Goal: Navigation & Orientation: Find specific page/section

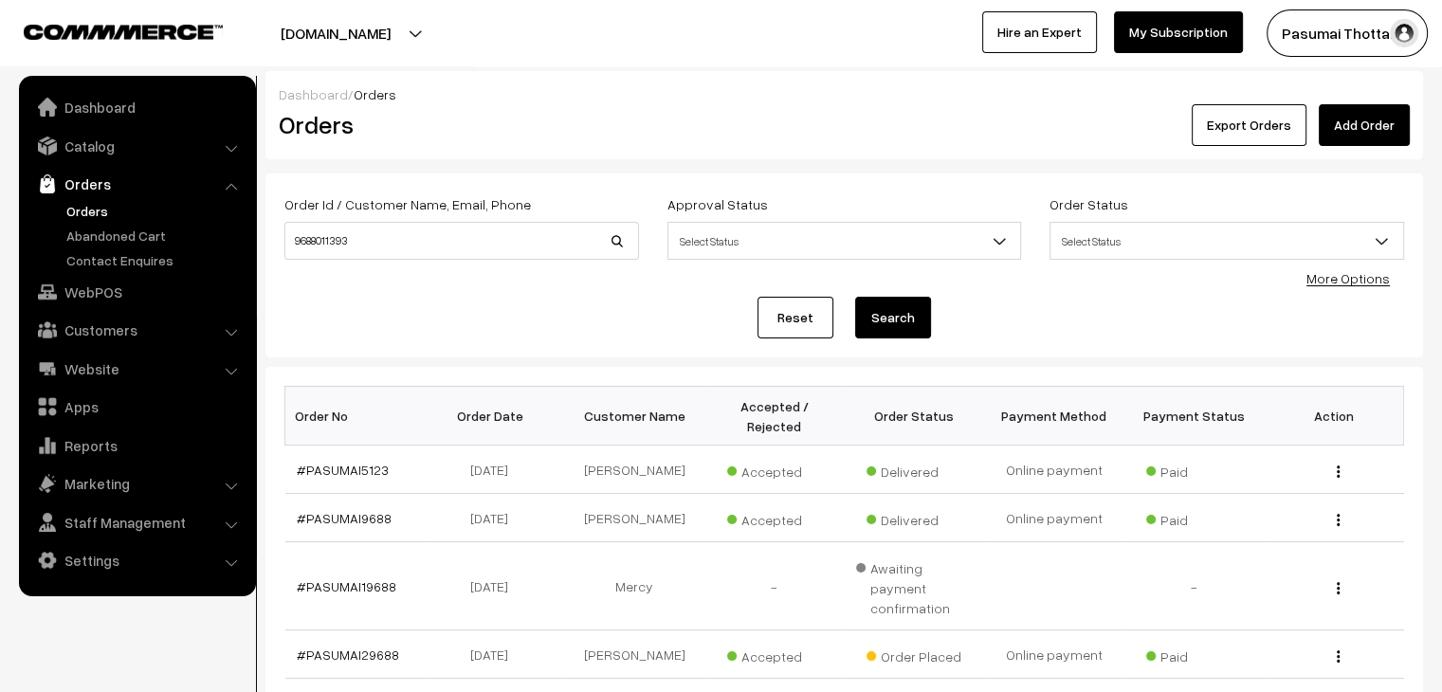
click at [320, 97] on link "Dashboard" at bounding box center [313, 94] width 69 height 16
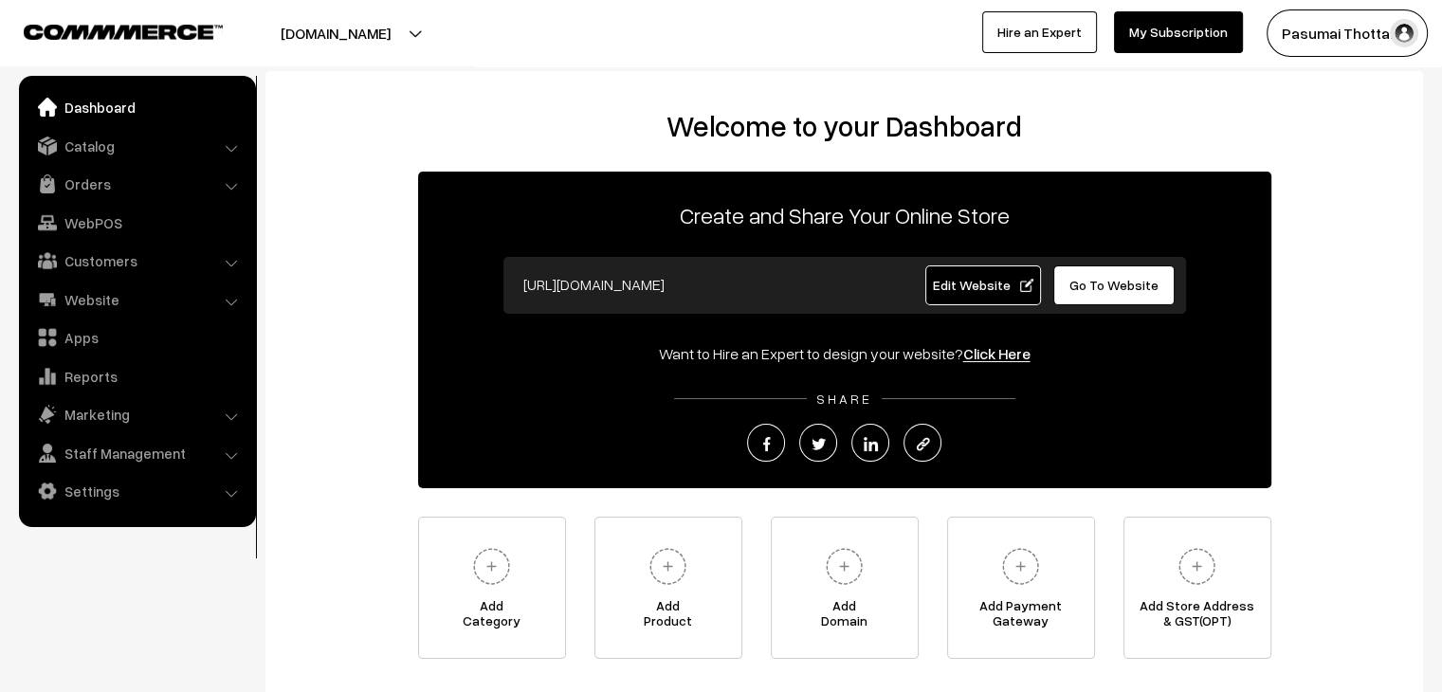
click at [596, 111] on h2 "Welcome to your Dashboard" at bounding box center [844, 126] width 1120 height 34
click at [109, 374] on link "Reports" at bounding box center [137, 376] width 226 height 34
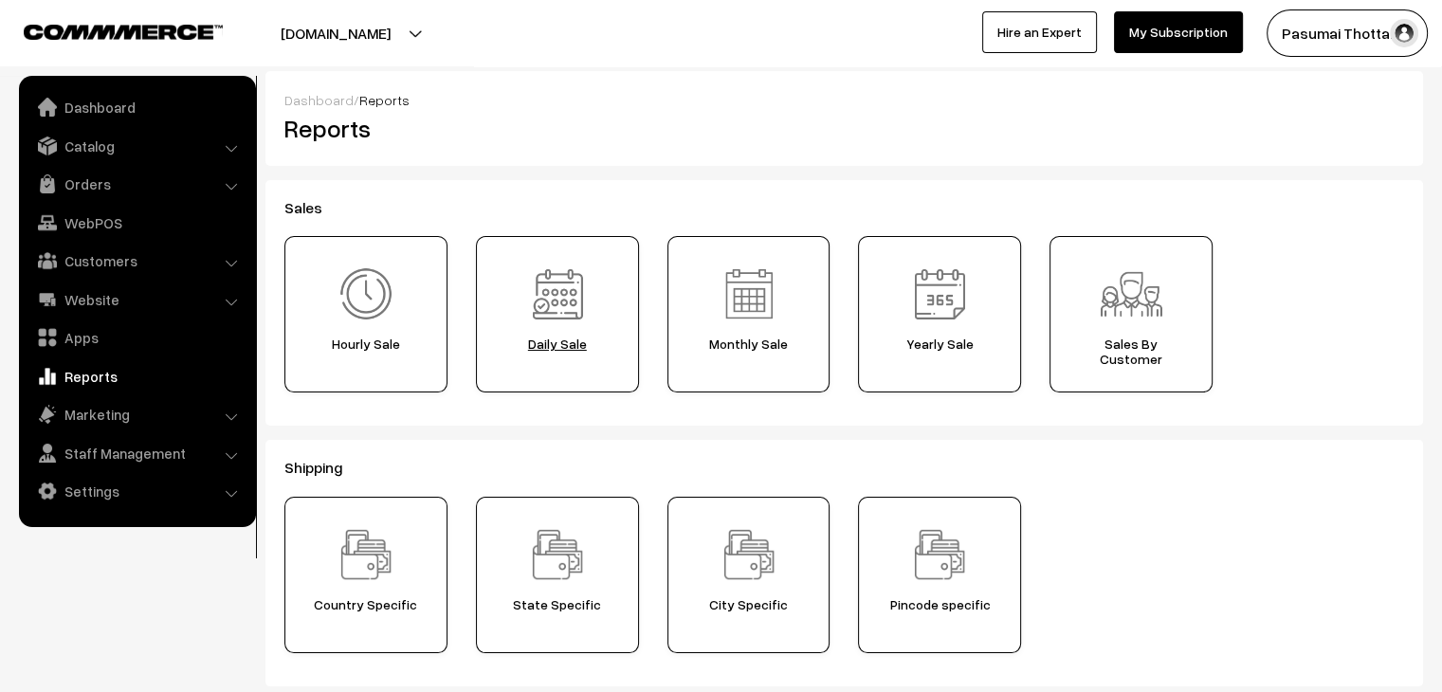
click at [565, 342] on span "Daily Sale" at bounding box center [558, 344] width 150 height 15
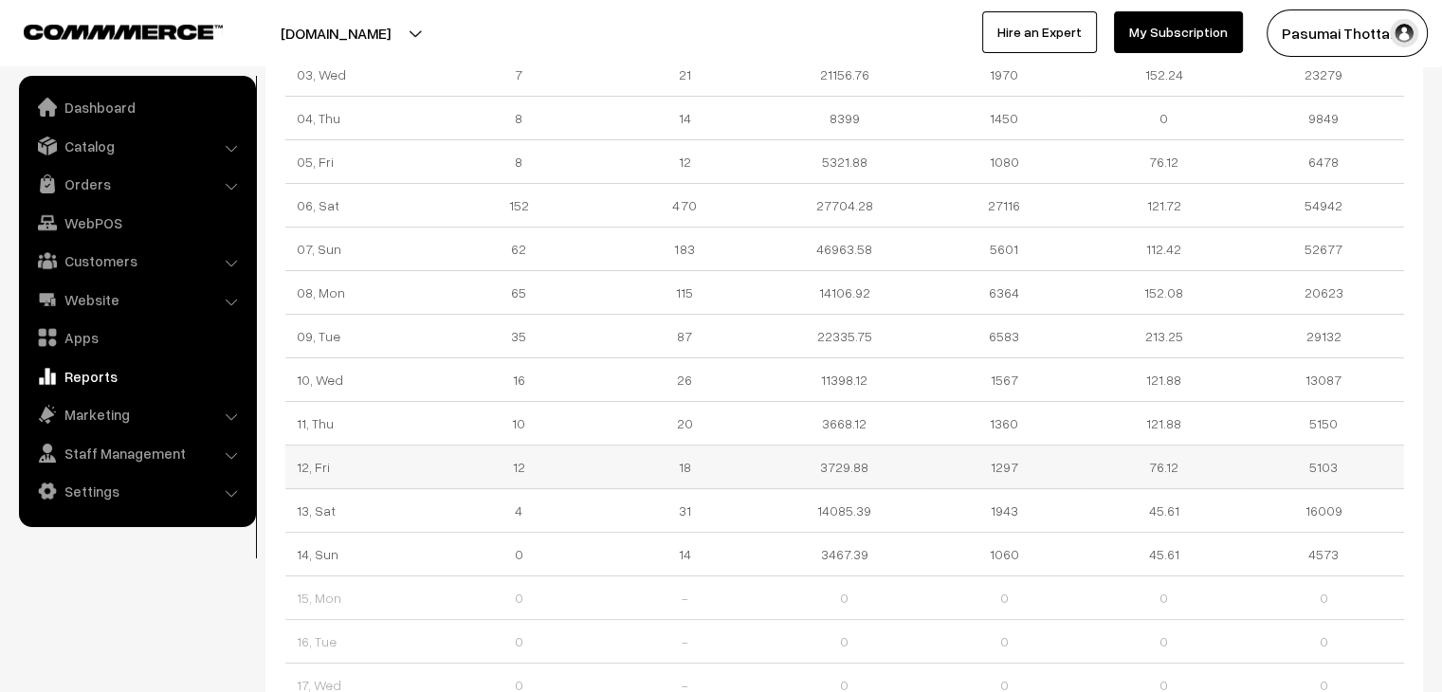
scroll to position [474, 0]
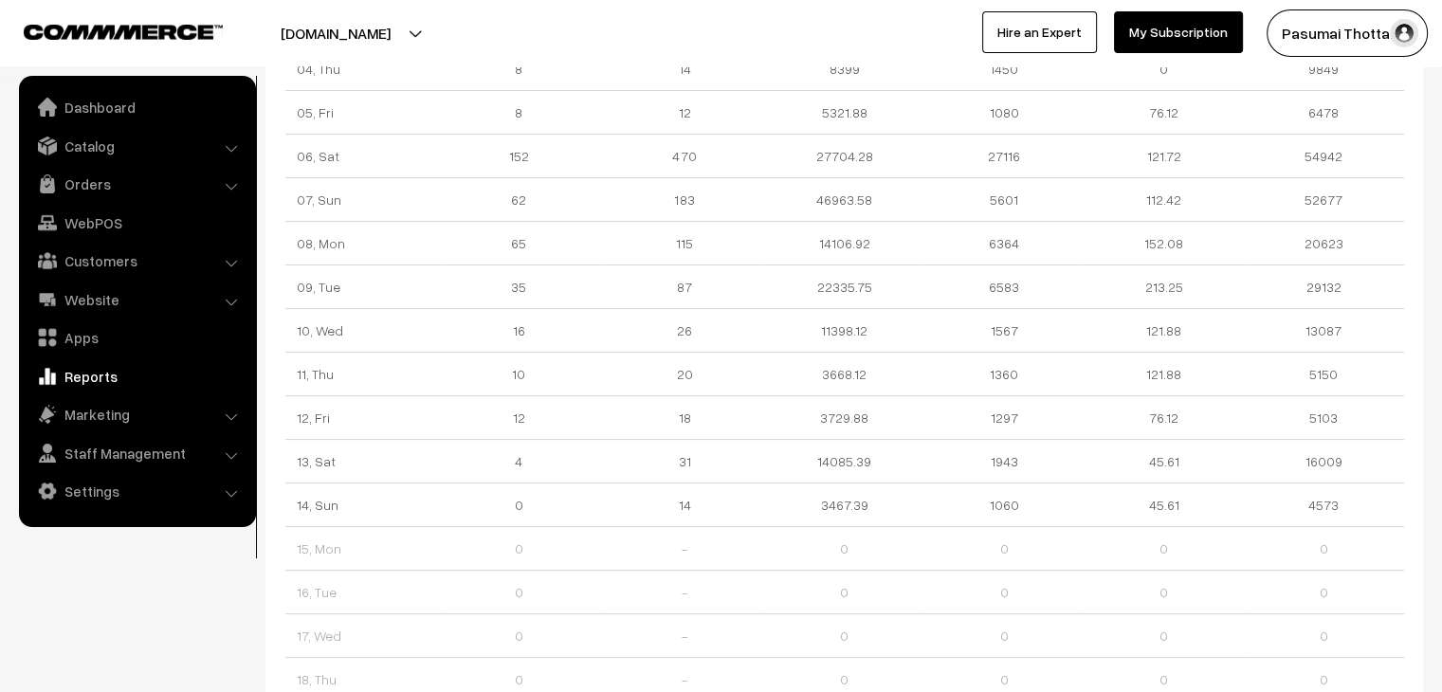
scroll to position [271, 0]
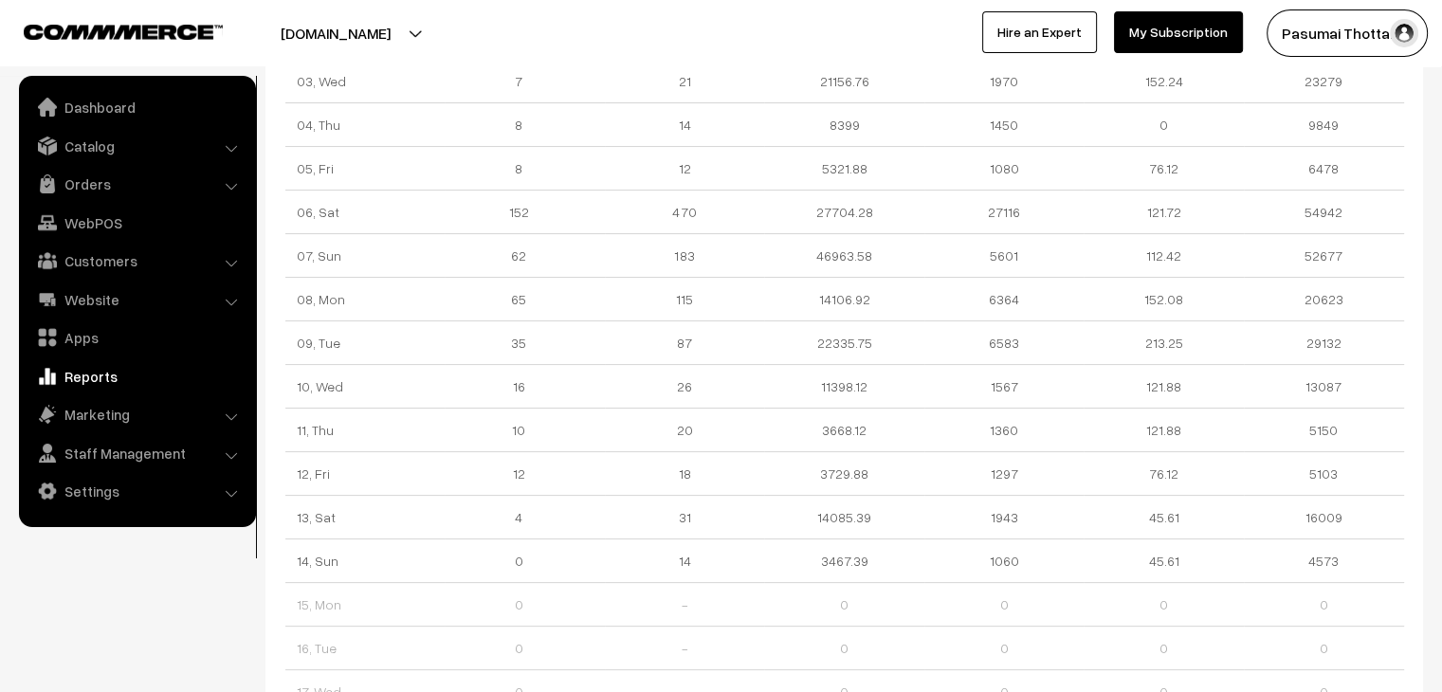
click at [1153, 32] on link "My Subscription" at bounding box center [1178, 32] width 129 height 42
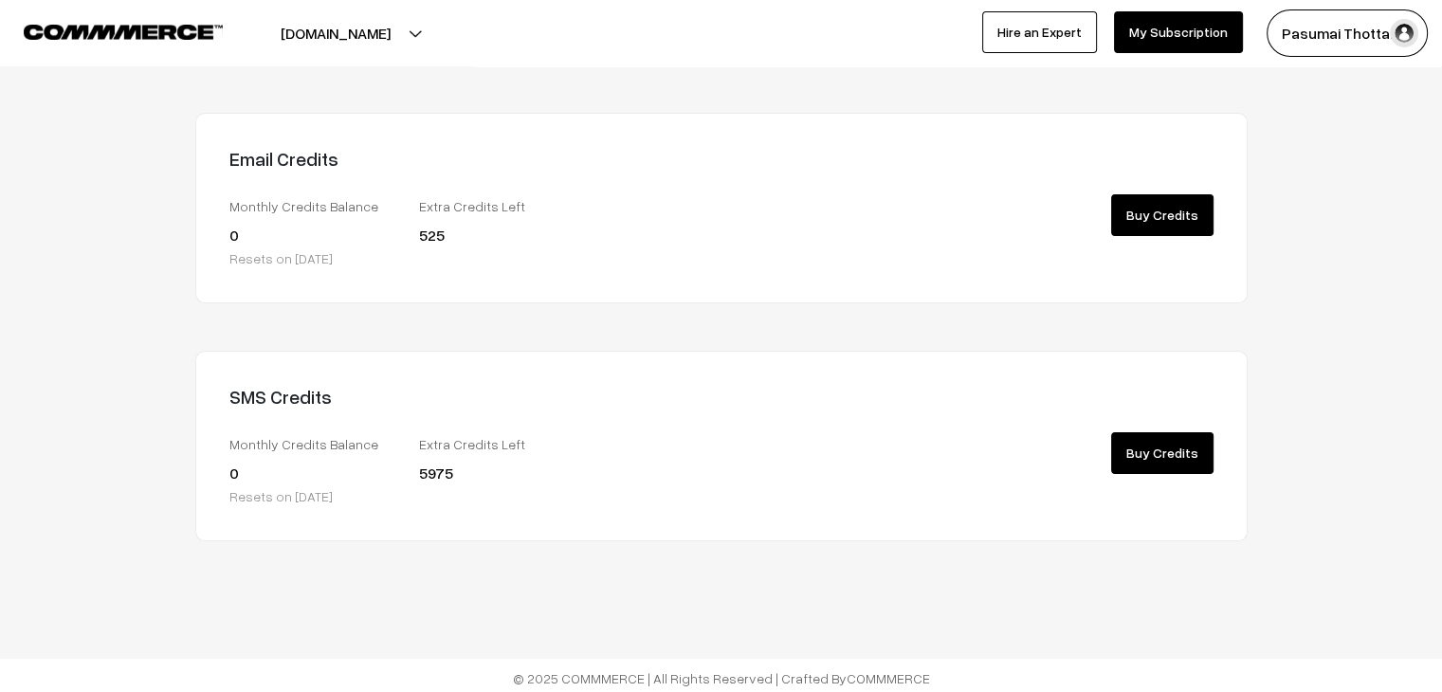
scroll to position [362, 0]
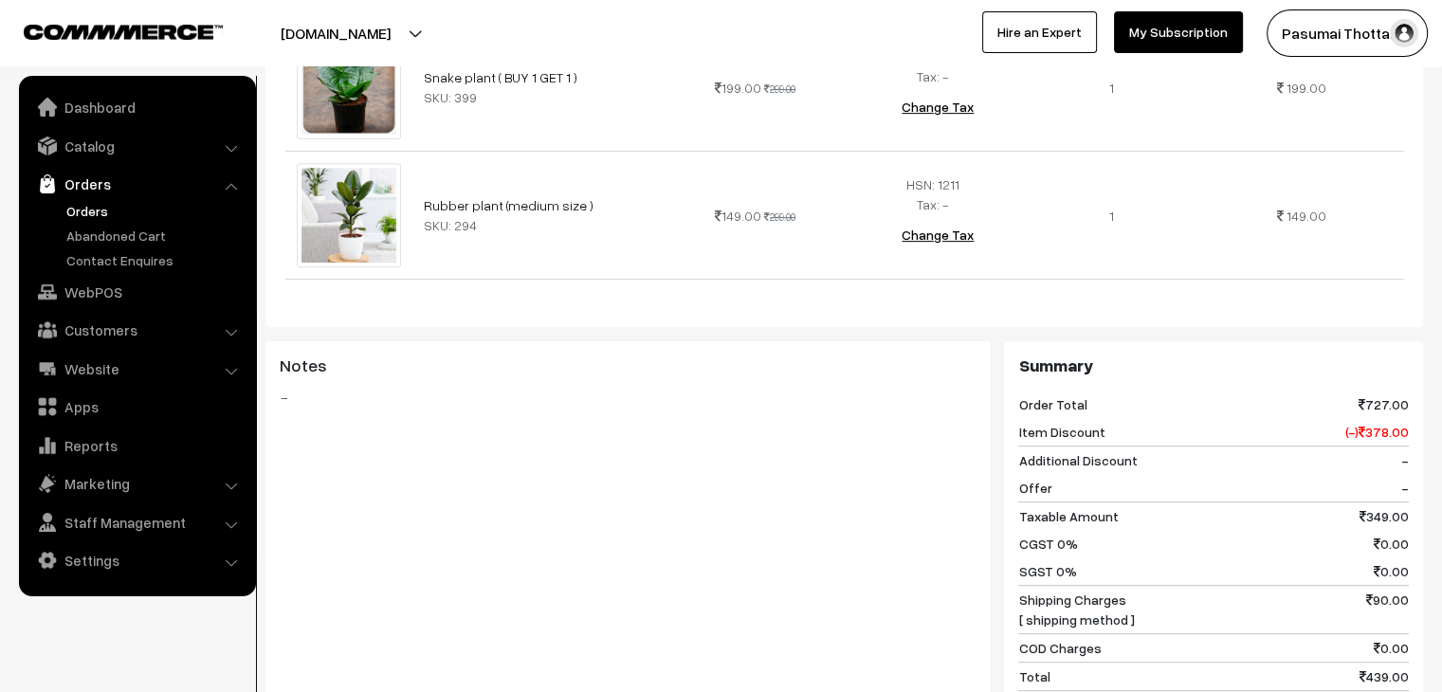
scroll to position [759, 0]
